Goal: Information Seeking & Learning: Learn about a topic

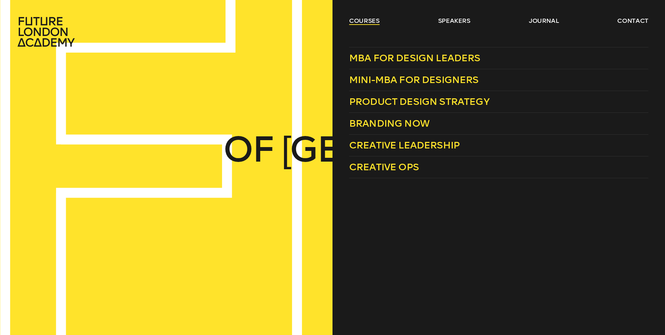
click at [364, 18] on link "courses" at bounding box center [364, 21] width 30 height 8
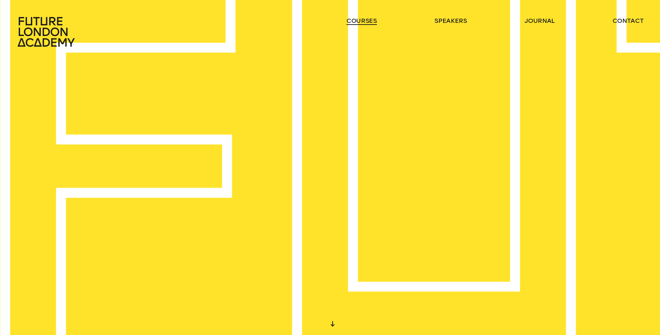
click at [364, 18] on link "courses" at bounding box center [361, 21] width 30 height 8
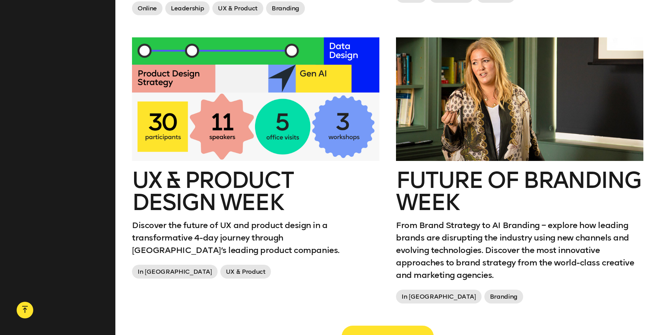
scroll to position [1189, 0]
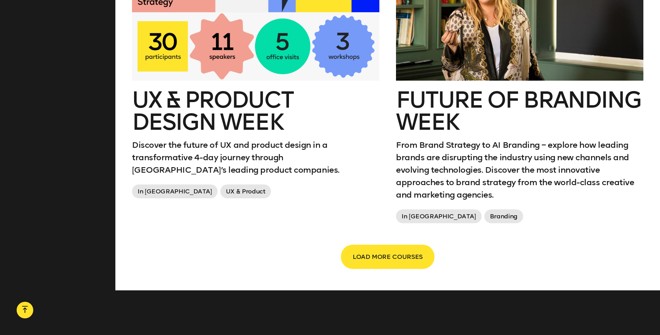
click at [414, 246] on button "LOAD MORE COURSES" at bounding box center [388, 257] width 92 height 23
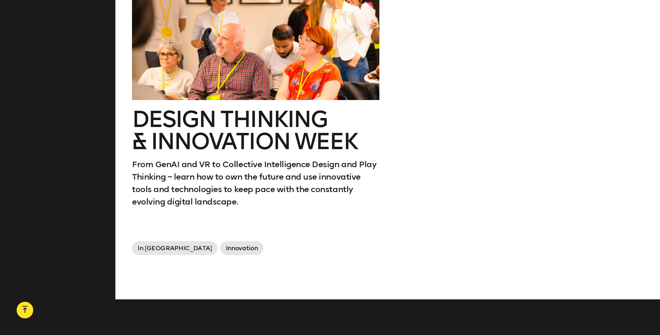
scroll to position [1392, 0]
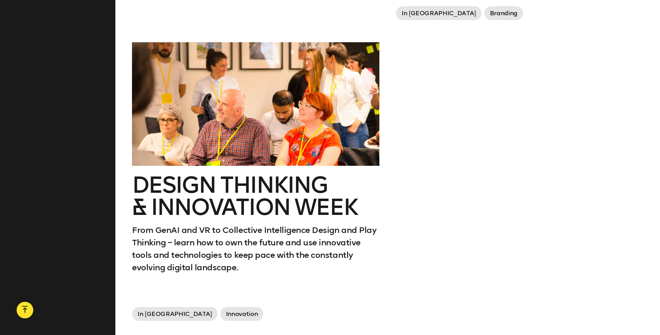
click at [282, 142] on div at bounding box center [255, 104] width 247 height 124
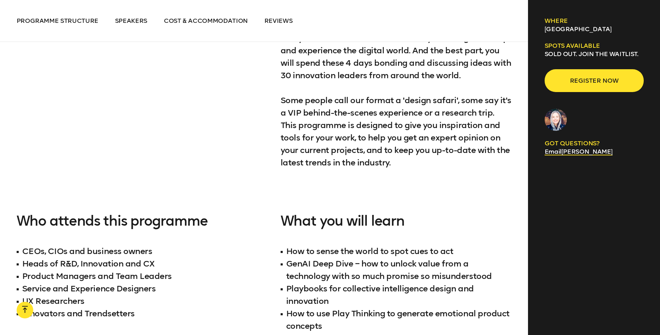
scroll to position [692, 0]
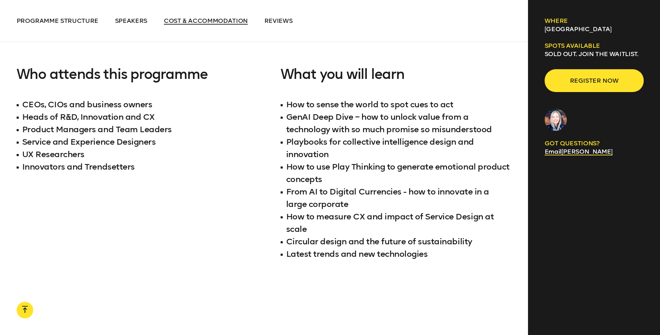
click at [205, 18] on span "Cost & Accommodation" at bounding box center [206, 21] width 84 height 8
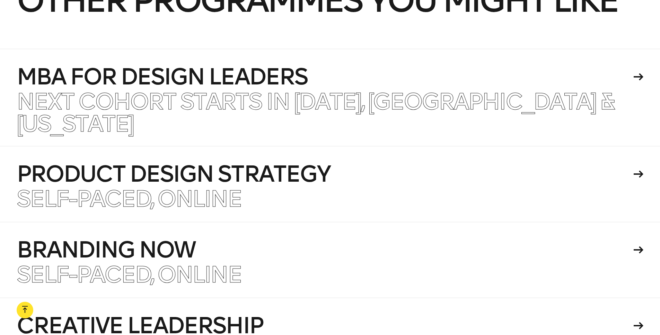
scroll to position [3683, 0]
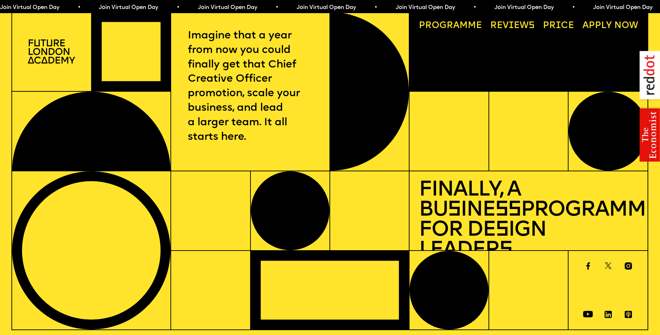
click at [453, 30] on link "Progr a mme" at bounding box center [450, 26] width 72 height 18
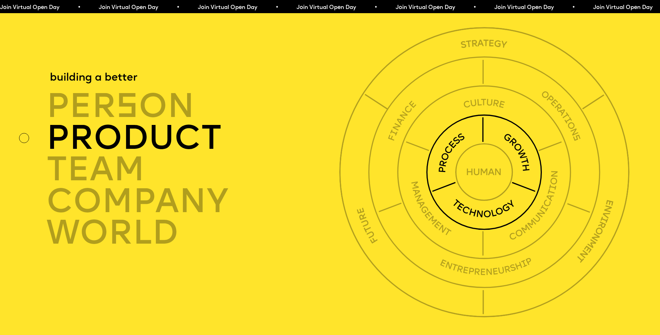
scroll to position [2411, 0]
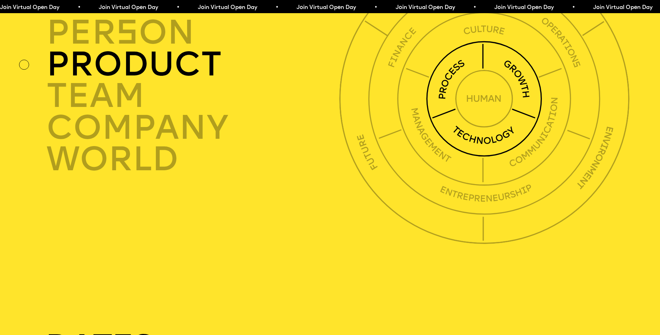
click at [208, 81] on div "product" at bounding box center [194, 65] width 297 height 32
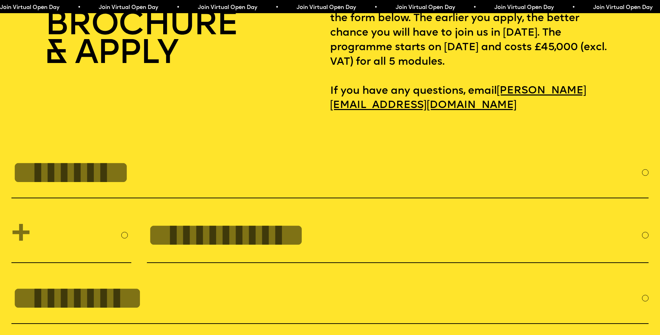
scroll to position [2882, 0]
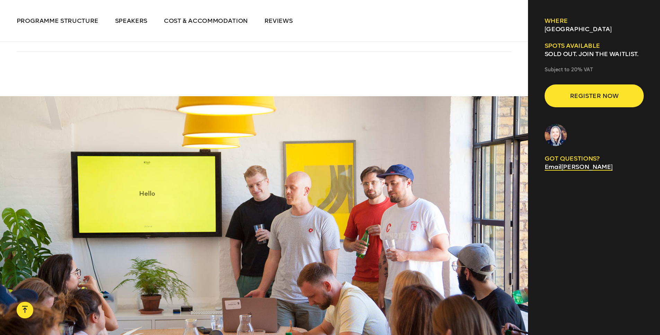
scroll to position [1579, 0]
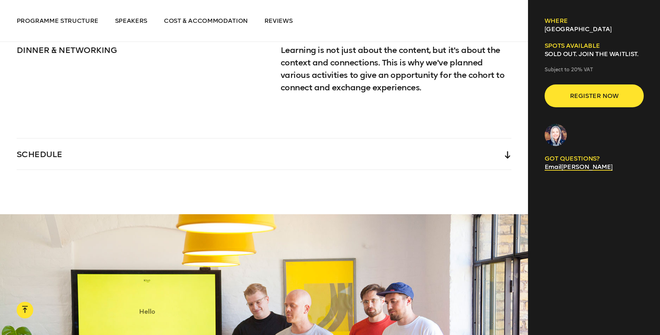
click at [256, 139] on div "SCHEDULE" at bounding box center [264, 154] width 495 height 31
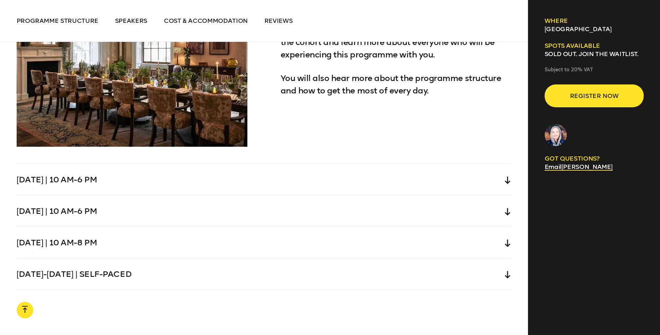
scroll to position [2298, 0]
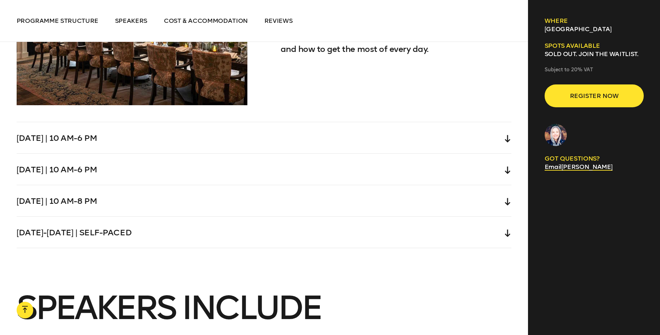
click at [208, 126] on div "[DATE] | 10 am-6 pm" at bounding box center [264, 137] width 495 height 31
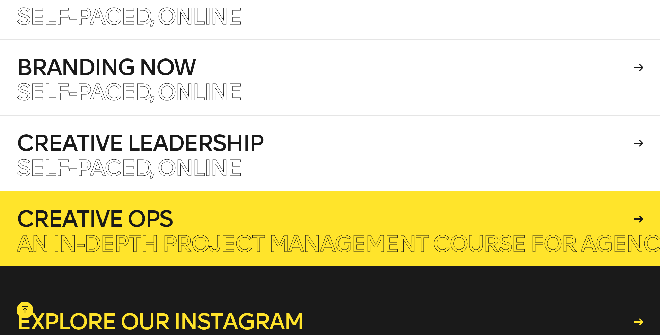
scroll to position [4973, 0]
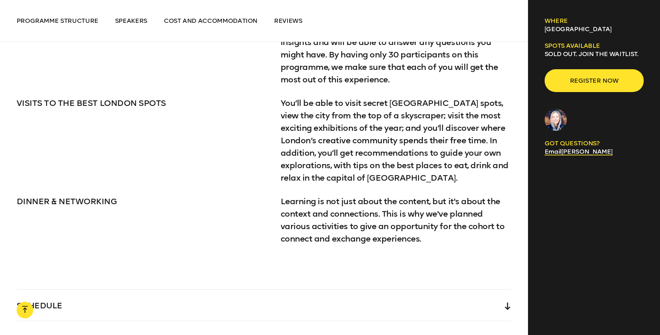
scroll to position [1550, 0]
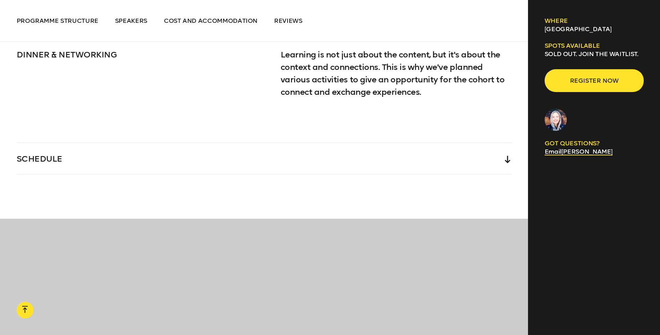
click at [214, 151] on div "SCHEDULE" at bounding box center [264, 158] width 495 height 31
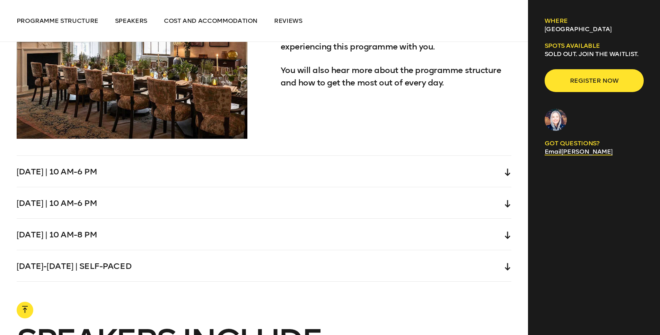
scroll to position [2261, 0]
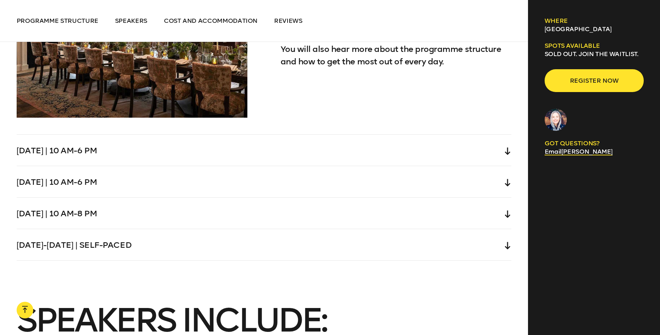
click at [156, 234] on div "Saturday-Sunday | Self-paced" at bounding box center [264, 244] width 495 height 31
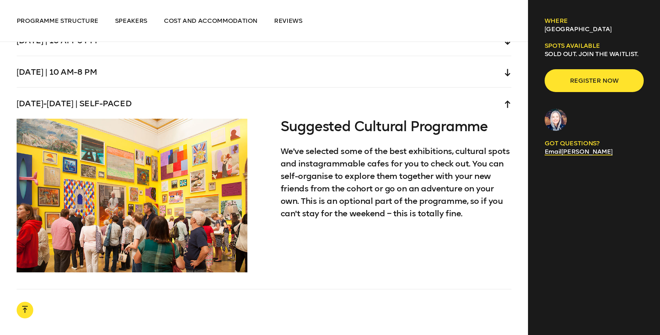
scroll to position [2149, 0]
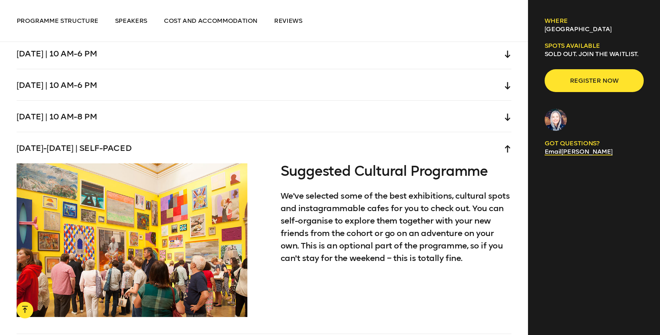
click at [189, 139] on div "Saturday-Sunday | Self-paced" at bounding box center [264, 147] width 495 height 31
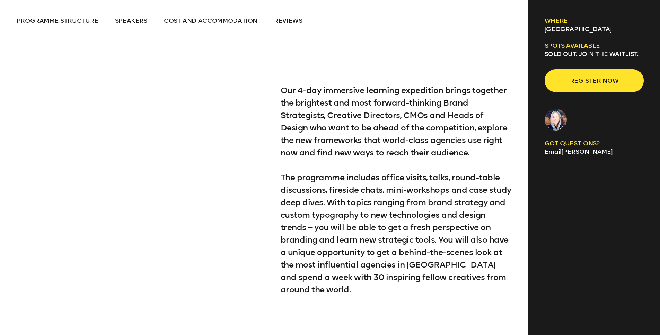
scroll to position [0, 0]
